Goal: Navigation & Orientation: Find specific page/section

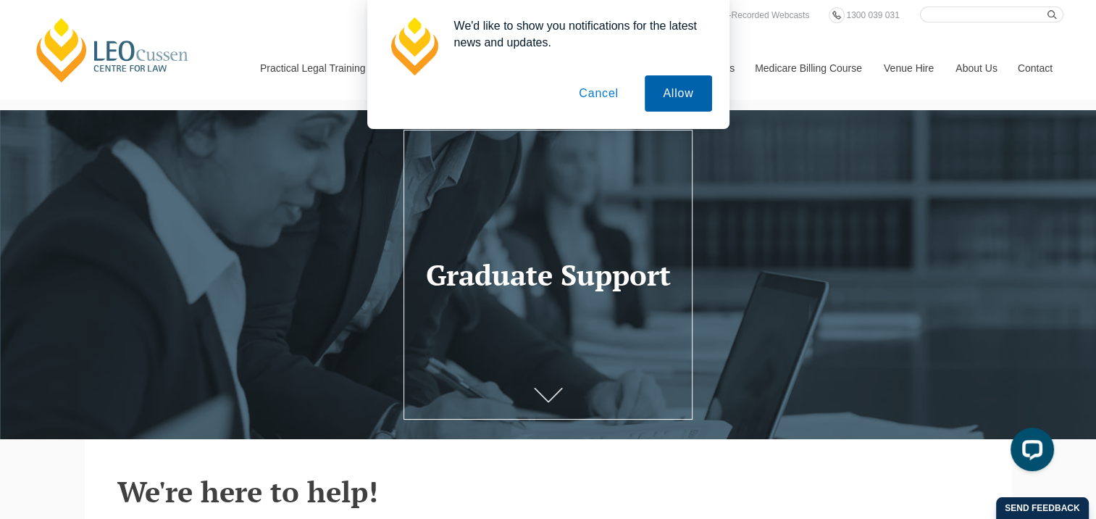
click at [669, 87] on button "Allow" at bounding box center [678, 93] width 67 height 36
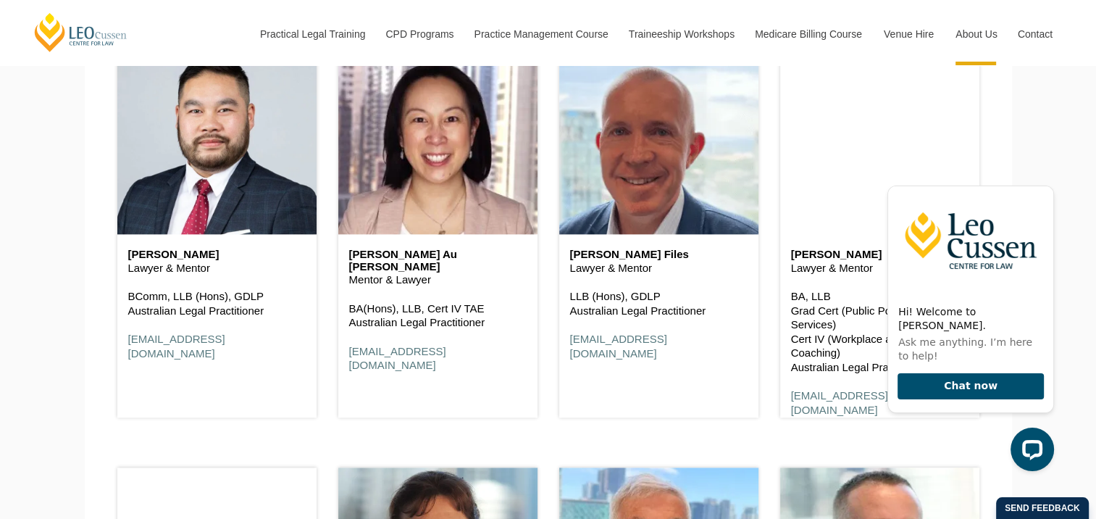
scroll to position [1908, 0]
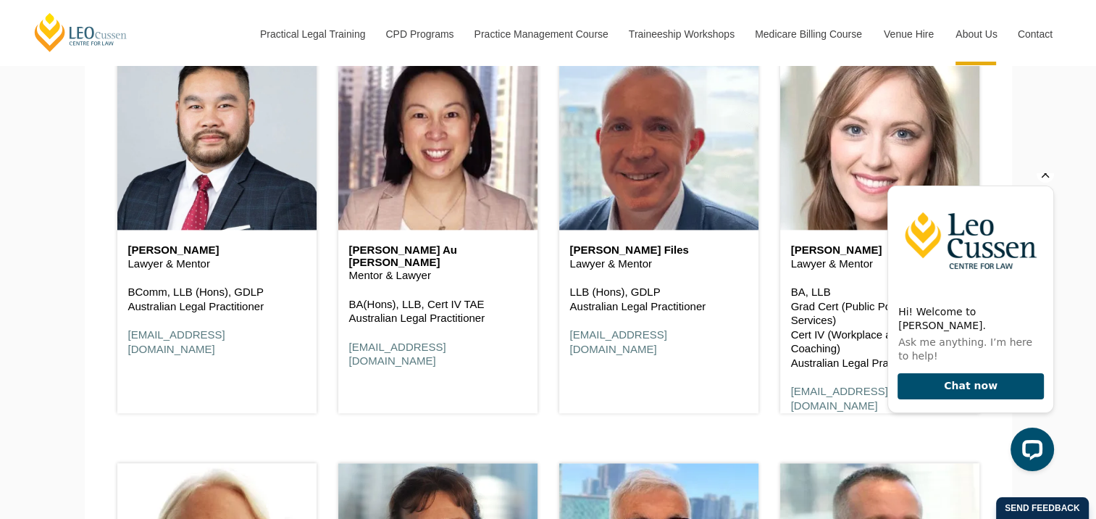
click at [1044, 178] on icon "Hide greeting" at bounding box center [1046, 174] width 8 height 8
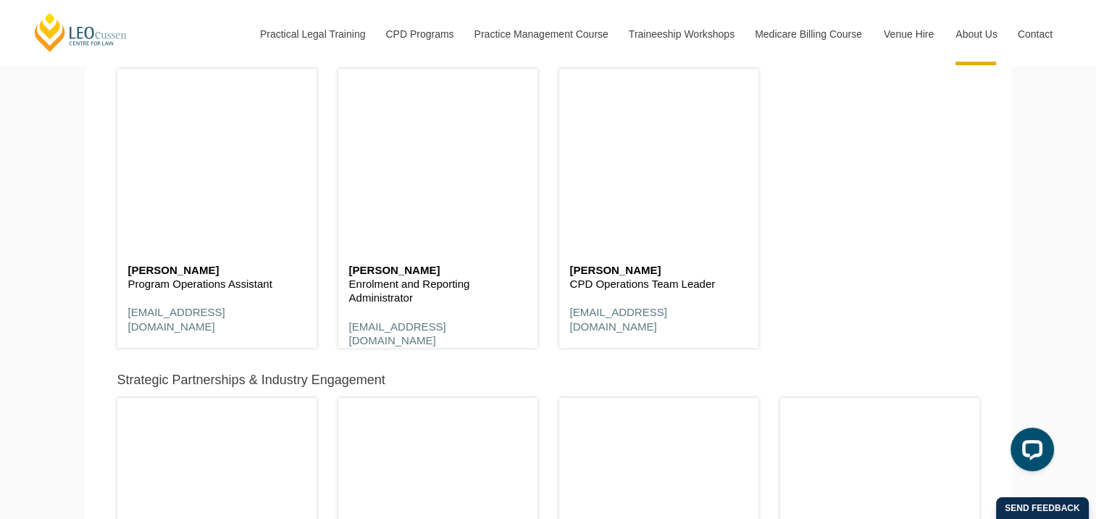
scroll to position [5431, 0]
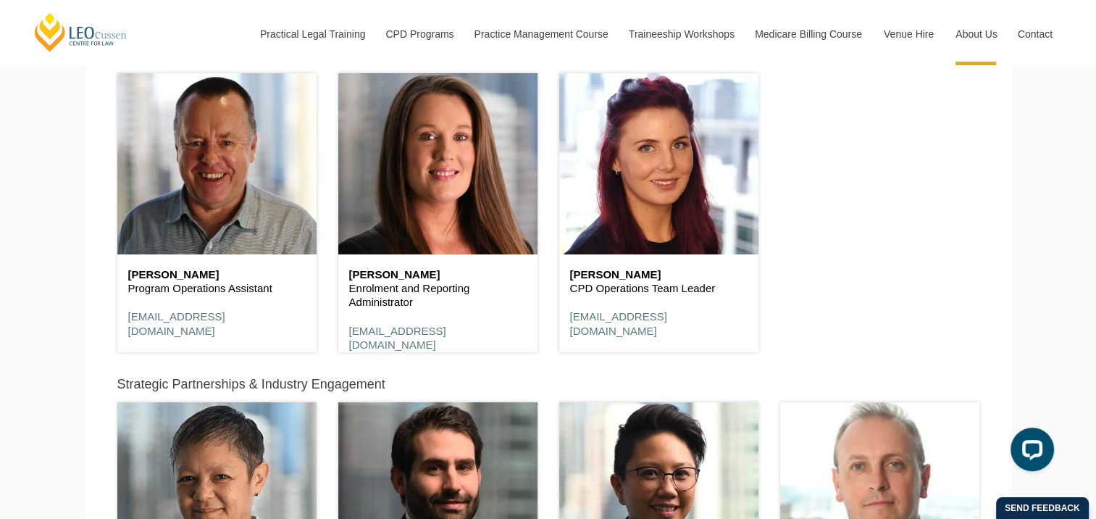
drag, startPoint x: 94, startPoint y: 198, endPoint x: 70, endPoint y: 201, distance: 24.8
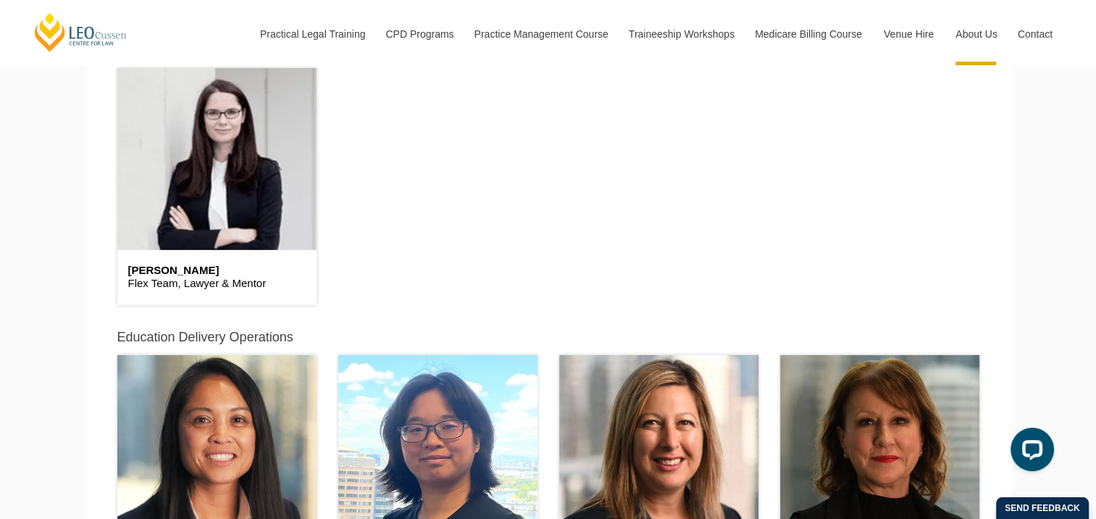
scroll to position [4433, 0]
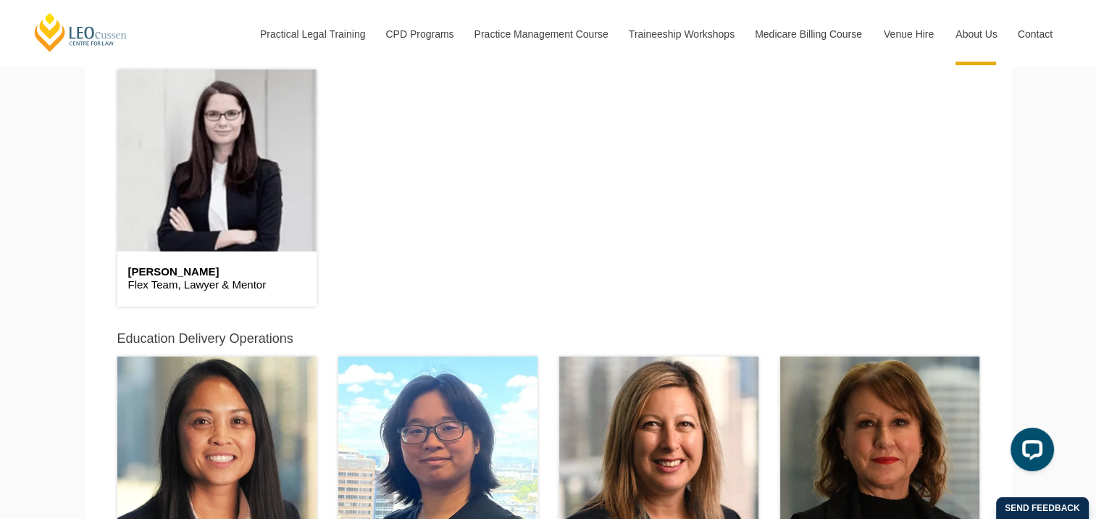
click at [188, 275] on h6 "Sally Whiteman" at bounding box center [217, 272] width 178 height 12
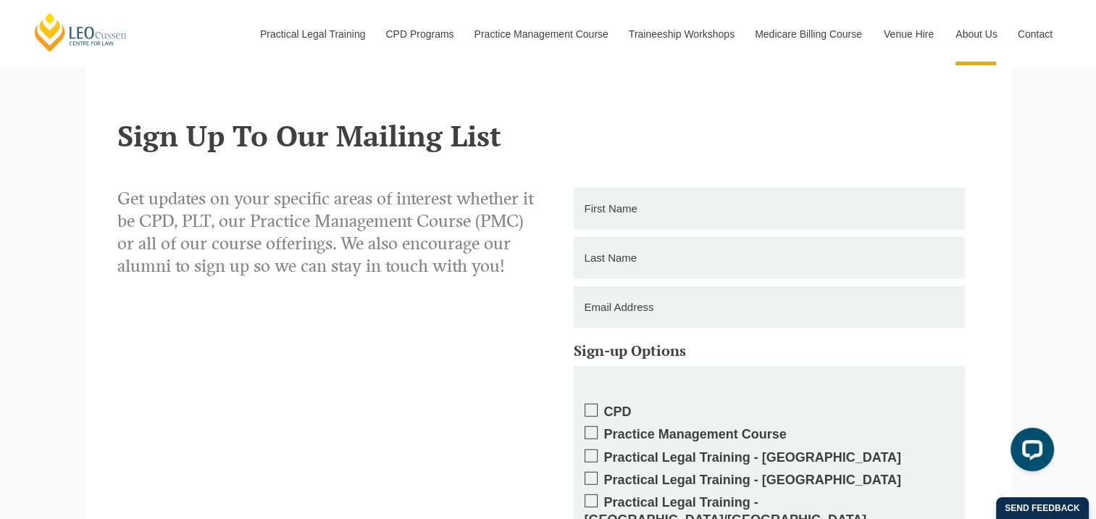
scroll to position [9339, 0]
